Goal: Information Seeking & Learning: Learn about a topic

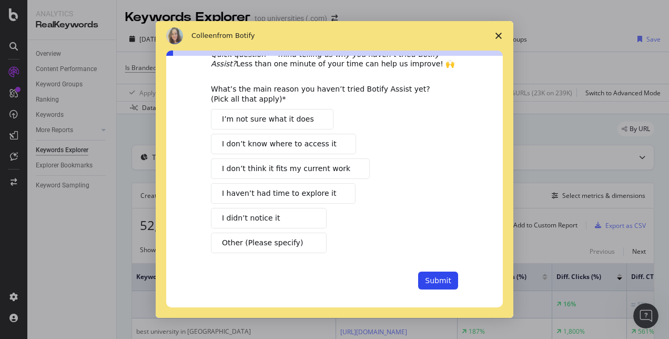
scroll to position [47, 0]
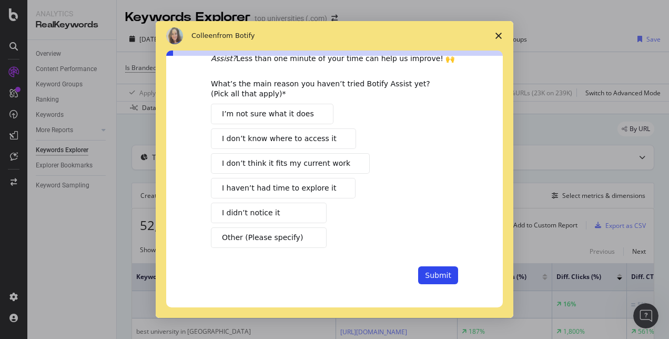
click at [307, 187] on span "I haven’t had time to explore it" at bounding box center [279, 187] width 114 height 11
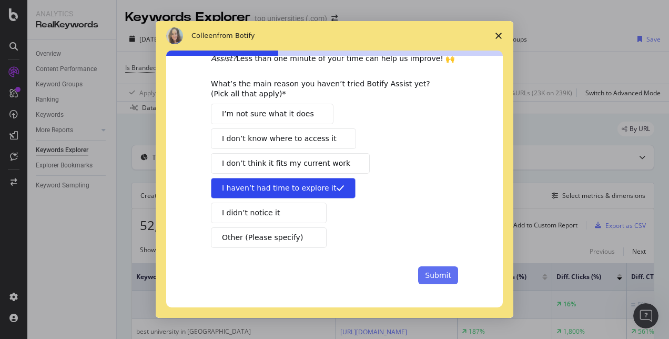
click at [435, 269] on button "Submit" at bounding box center [438, 275] width 40 height 18
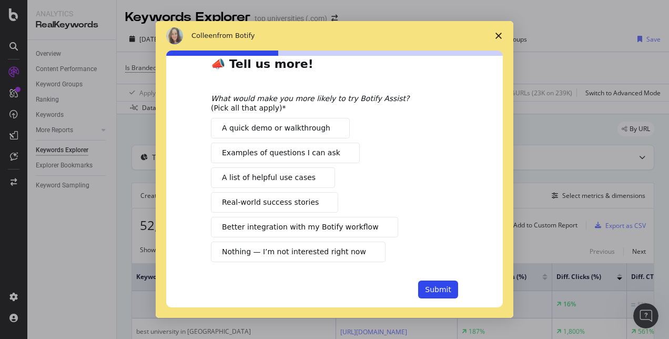
scroll to position [39, 0]
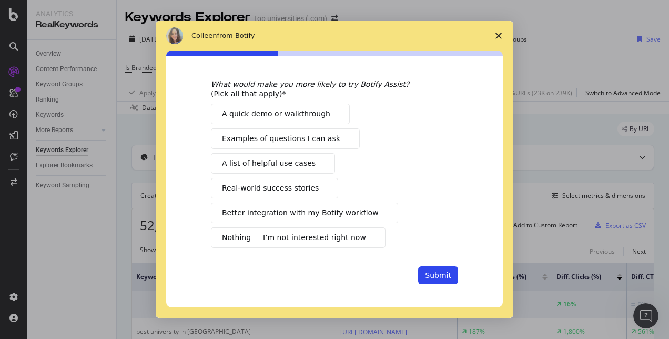
click at [267, 161] on span "A list of helpful use cases" at bounding box center [269, 163] width 94 height 11
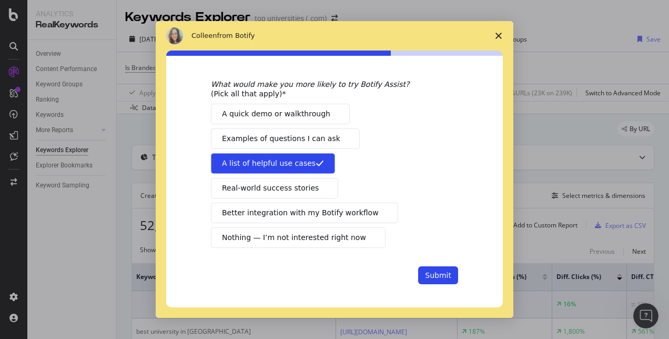
click at [283, 208] on span "Better integration with my Botify workflow" at bounding box center [300, 212] width 157 height 11
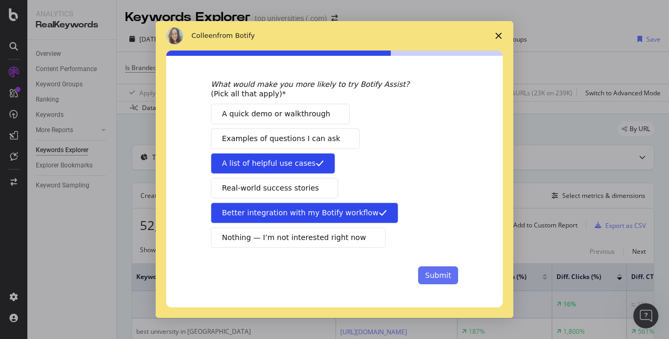
click at [427, 269] on button "Submit" at bounding box center [438, 275] width 40 height 18
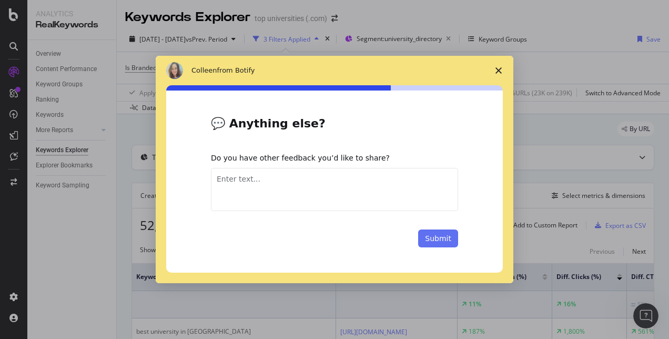
click at [447, 238] on button "Submit" at bounding box center [438, 238] width 40 height 18
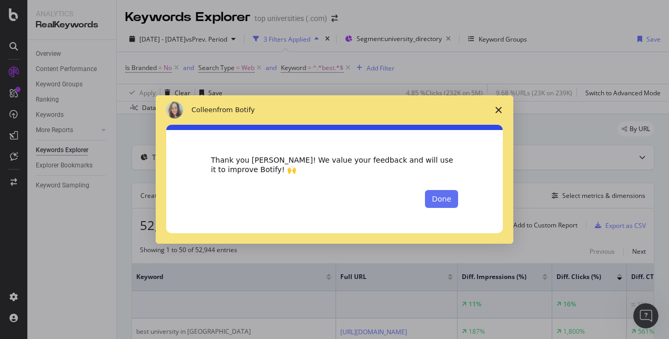
click at [441, 193] on button "Done" at bounding box center [441, 199] width 33 height 18
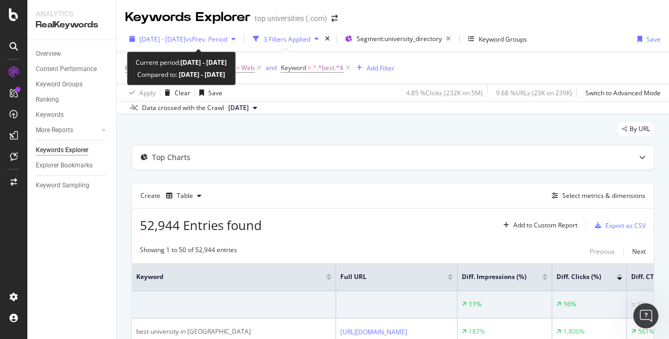
click at [186, 42] on span "[DATE] - [DATE]" at bounding box center [162, 39] width 46 height 9
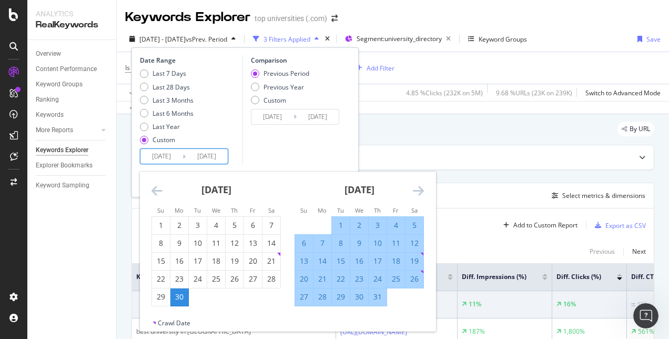
click at [207, 158] on input "[DATE]" at bounding box center [207, 156] width 42 height 15
click at [186, 292] on div "30" at bounding box center [179, 296] width 18 height 11
type input "[DATE]"
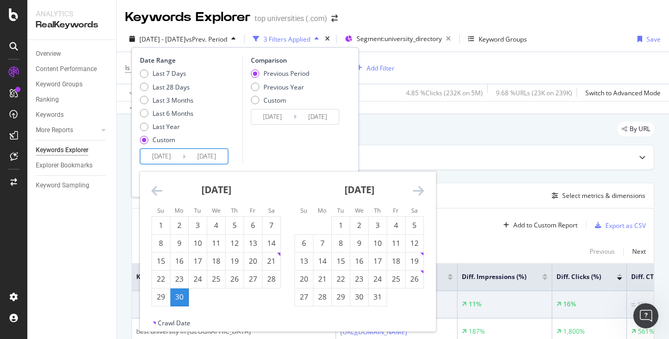
click at [214, 158] on input "[DATE]" at bounding box center [207, 156] width 42 height 15
click at [379, 294] on div "31" at bounding box center [378, 296] width 18 height 11
type input "[DATE]"
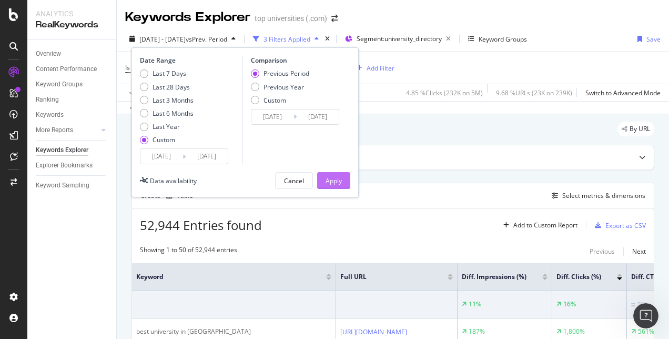
click at [330, 176] on div "Apply" at bounding box center [333, 180] width 16 height 9
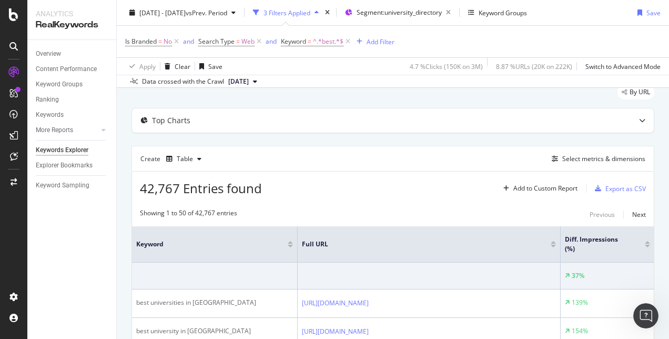
scroll to position [41, 0]
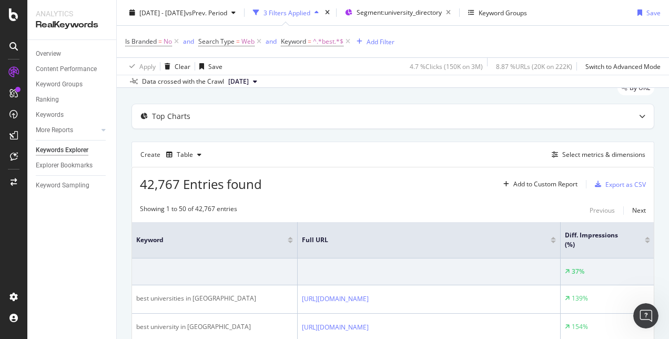
click at [249, 82] on span "[DATE]" at bounding box center [238, 81] width 21 height 9
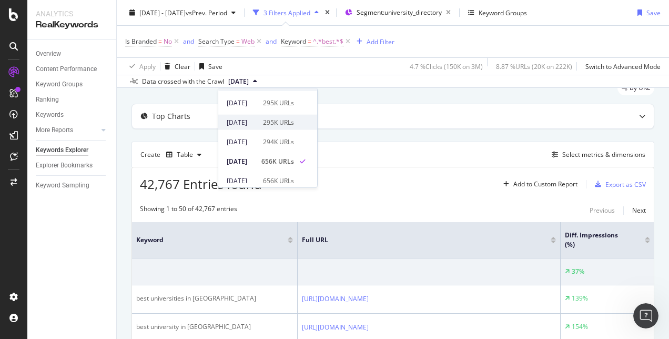
scroll to position [0, 0]
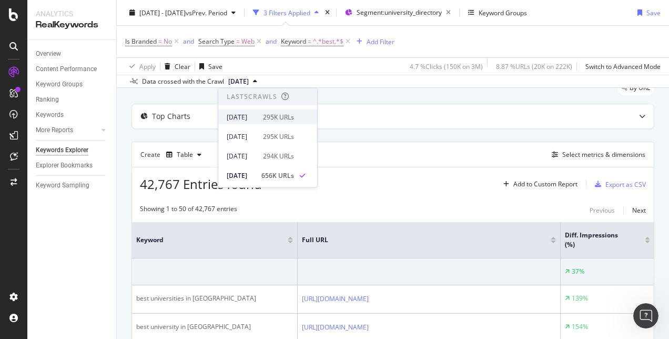
click at [288, 120] on div "295K URLs" at bounding box center [278, 116] width 31 height 9
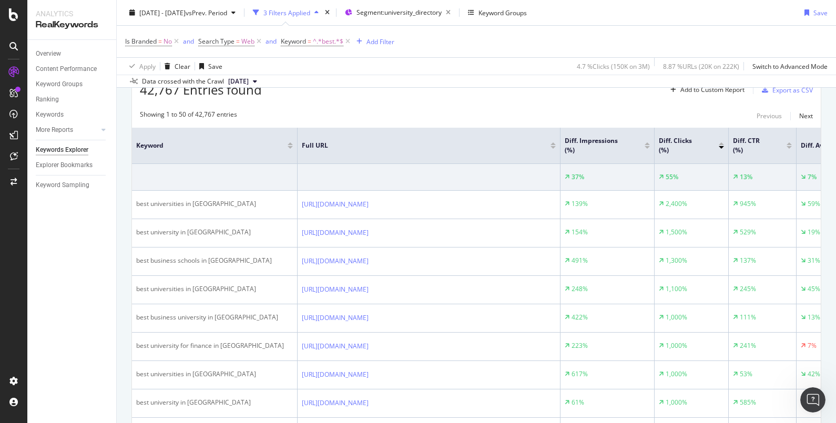
scroll to position [135, 0]
drag, startPoint x: 630, startPoint y: 1, endPoint x: 89, endPoint y: 268, distance: 602.7
click at [89, 268] on div "Overview Content Performance Keyword Groups Ranking Keywords More Reports Count…" at bounding box center [71, 231] width 89 height 383
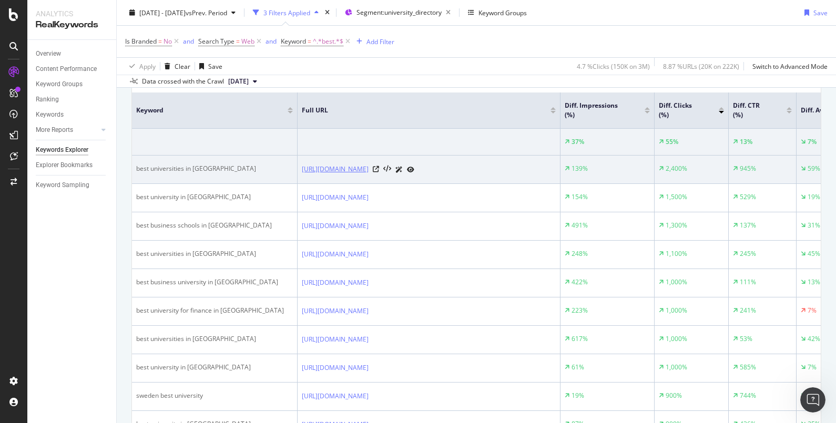
scroll to position [169, 0]
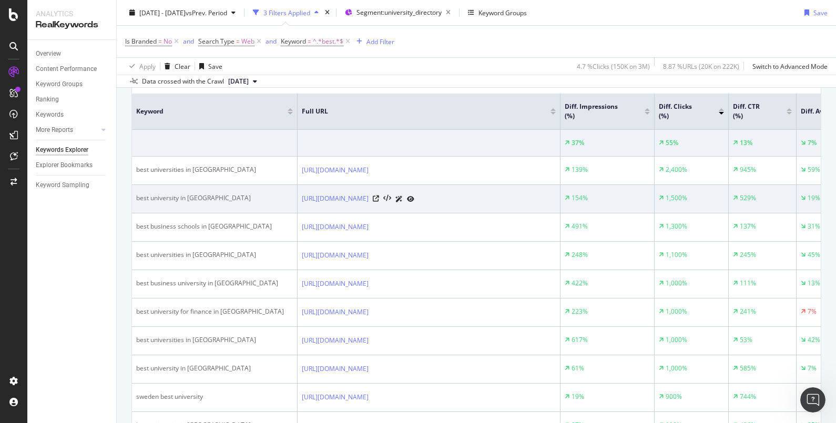
click at [668, 191] on td "1,500%" at bounding box center [692, 199] width 74 height 28
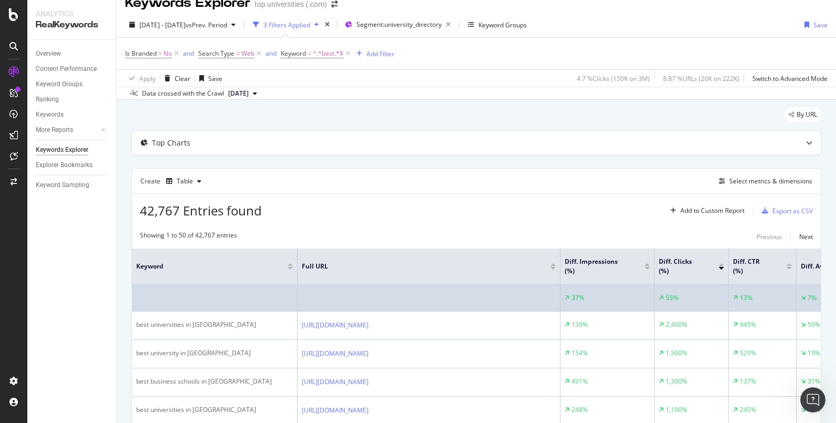
scroll to position [0, 0]
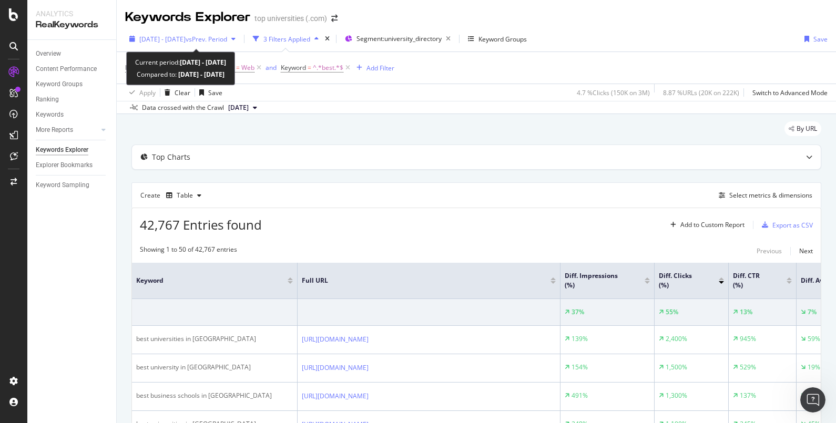
click at [215, 37] on span "vs Prev. Period" at bounding box center [207, 39] width 42 height 9
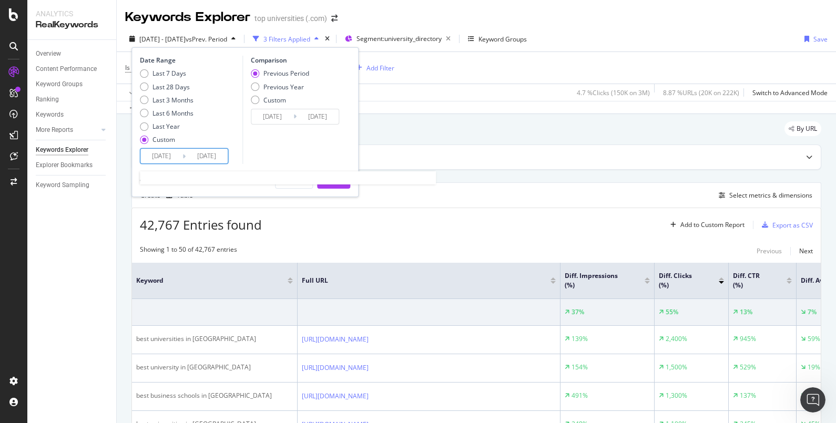
click at [171, 156] on input "[DATE]" at bounding box center [161, 156] width 42 height 15
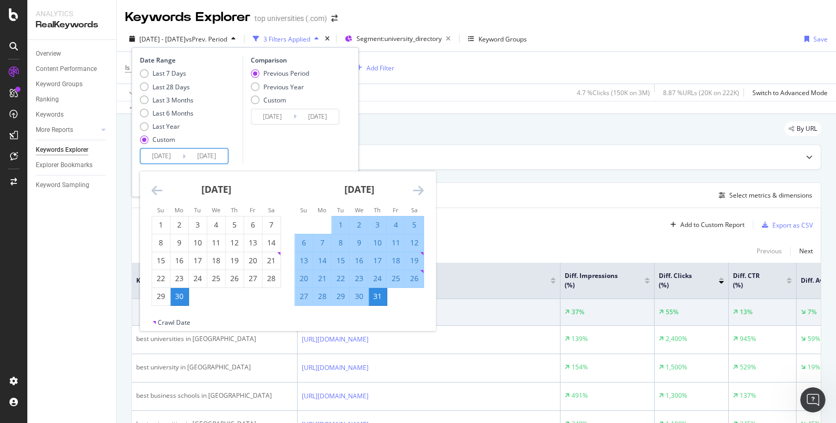
click at [154, 190] on icon "Move backward to switch to the previous month." at bounding box center [156, 190] width 11 height 13
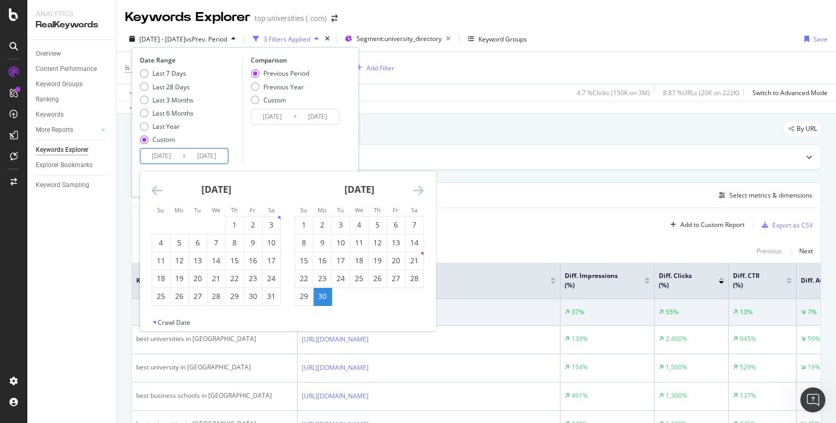
click at [154, 190] on icon "Move backward to switch to the previous month." at bounding box center [156, 190] width 11 height 13
click at [217, 293] on div "30" at bounding box center [216, 296] width 18 height 11
type input "[DATE]"
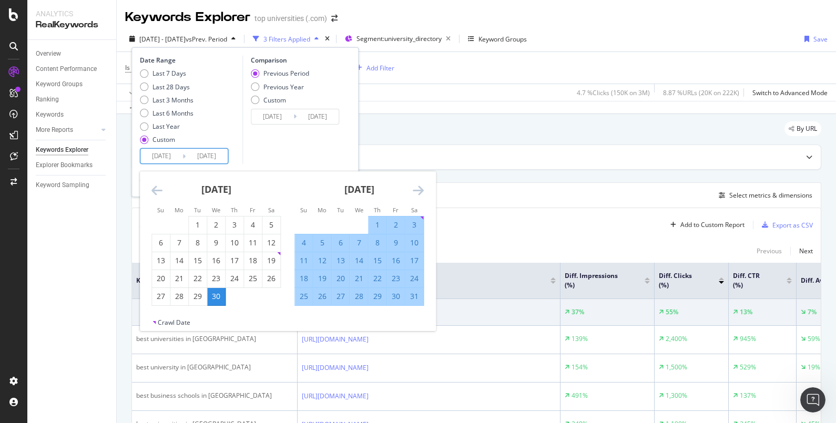
click at [419, 188] on icon "Move forward to switch to the next month." at bounding box center [418, 190] width 11 height 13
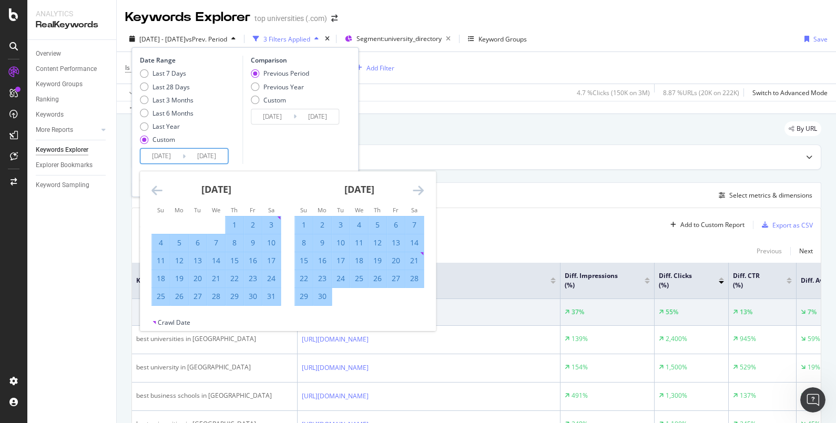
click at [419, 188] on icon "Move forward to switch to the next month." at bounding box center [418, 190] width 11 height 13
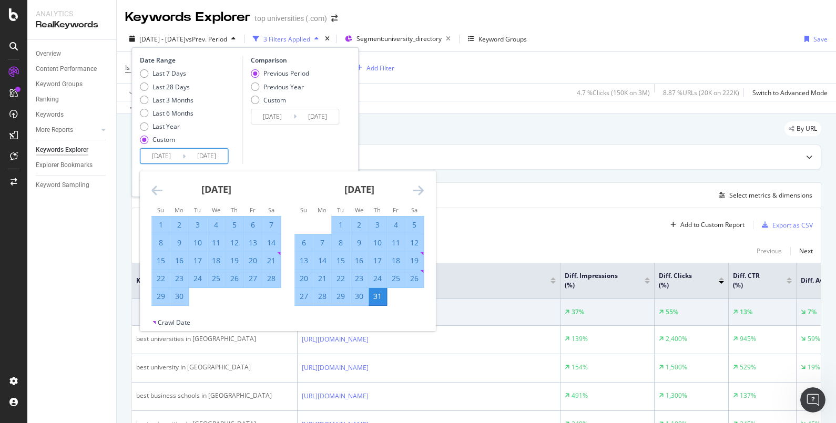
click at [376, 298] on div "31" at bounding box center [378, 296] width 18 height 11
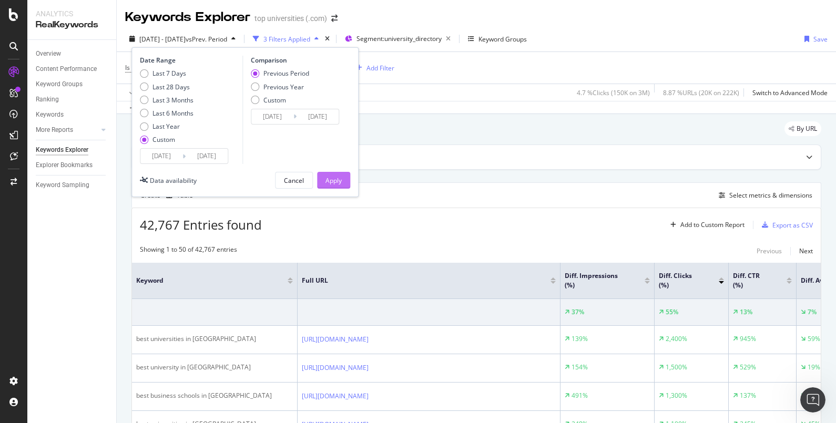
click at [331, 179] on div "Apply" at bounding box center [333, 180] width 16 height 9
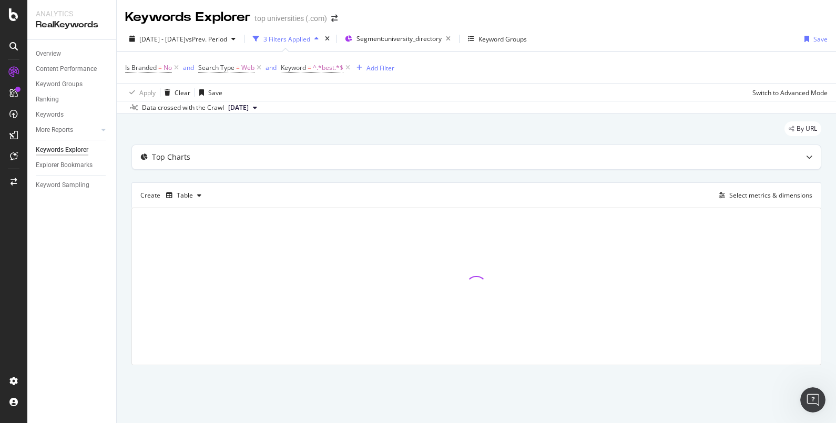
click at [249, 109] on span "[DATE]" at bounding box center [238, 107] width 21 height 9
click at [260, 138] on div "[DATE] 295K URLs" at bounding box center [267, 143] width 99 height 15
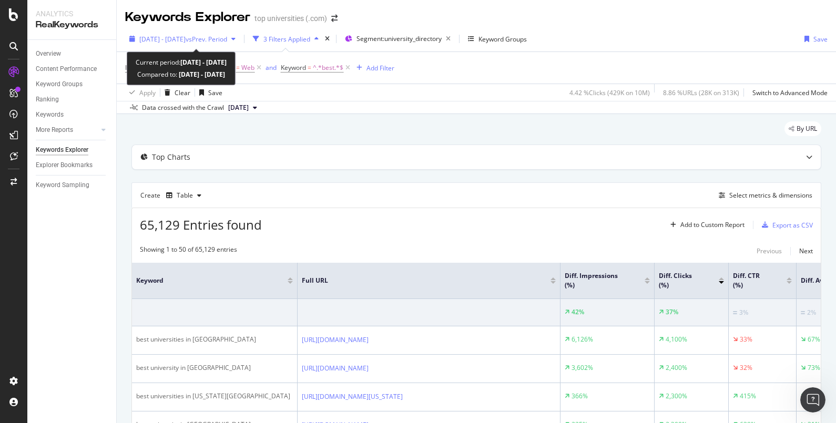
click at [186, 42] on span "[DATE] - [DATE]" at bounding box center [162, 39] width 46 height 9
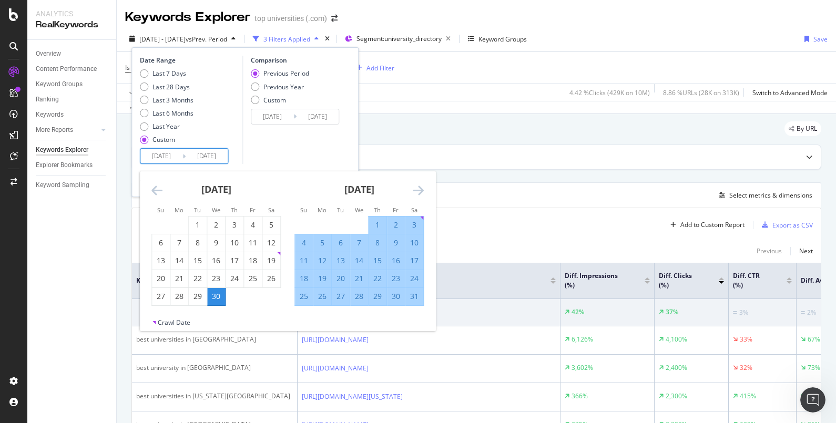
click at [202, 154] on input "[DATE]" at bounding box center [207, 156] width 42 height 15
click at [216, 296] on div "30" at bounding box center [216, 296] width 18 height 11
type input "[DATE]"
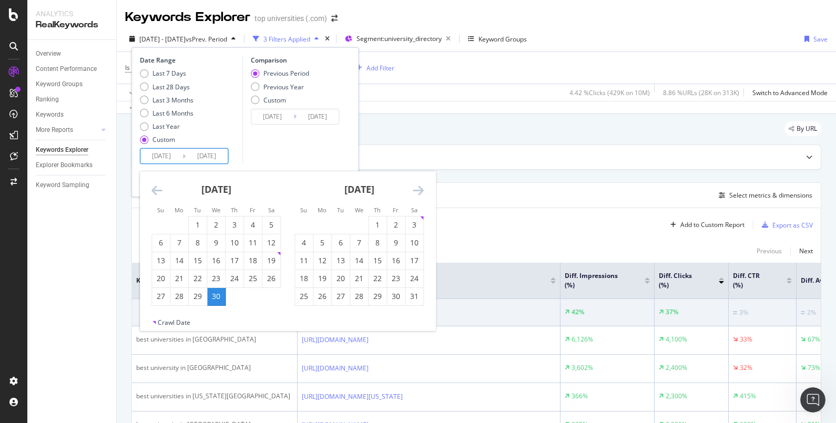
click at [209, 155] on input "[DATE]" at bounding box center [207, 156] width 42 height 15
click at [419, 186] on icon "Move forward to switch to the next month." at bounding box center [418, 190] width 11 height 13
click at [421, 192] on icon "Move forward to switch to the next month." at bounding box center [418, 190] width 11 height 13
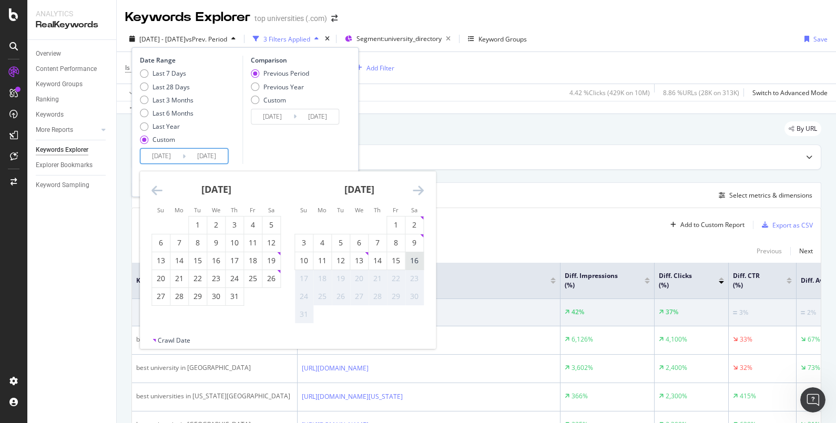
click at [420, 263] on div "16" at bounding box center [414, 261] width 18 height 11
type input "[DATE]"
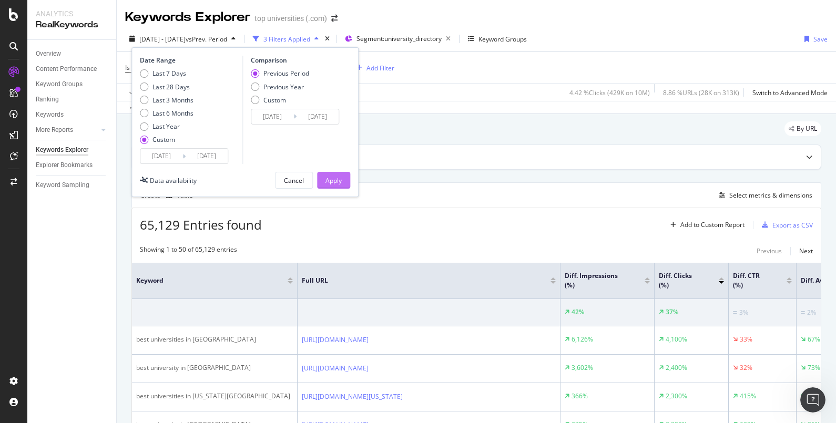
click at [331, 181] on div "Apply" at bounding box center [333, 180] width 16 height 9
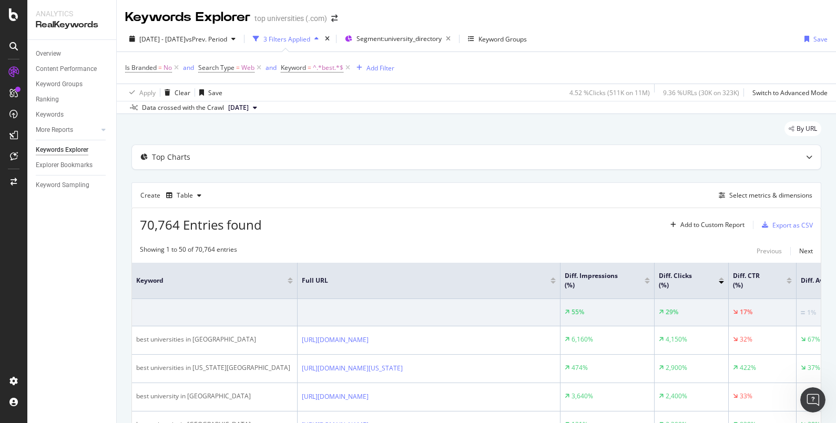
click at [415, 230] on div "70,764 Entries found Add to Custom Report Export as CSV" at bounding box center [476, 221] width 689 height 26
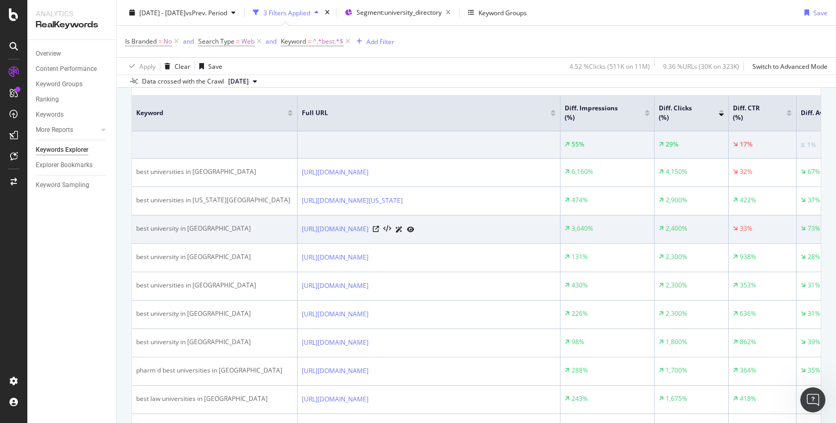
scroll to position [168, 0]
